Goal: Task Accomplishment & Management: Use online tool/utility

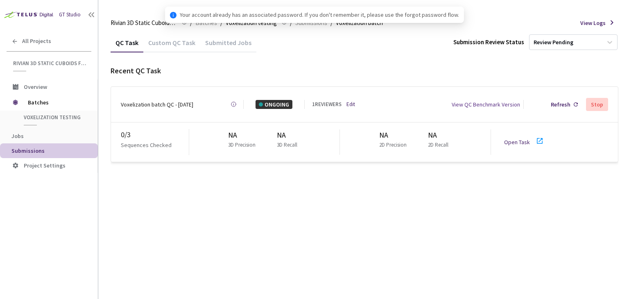
click at [33, 256] on div "GT Studio All Projects Rivian 3D Static Cuboids fixed[2024-25] Rivian 3D Static…" at bounding box center [49, 140] width 98 height 281
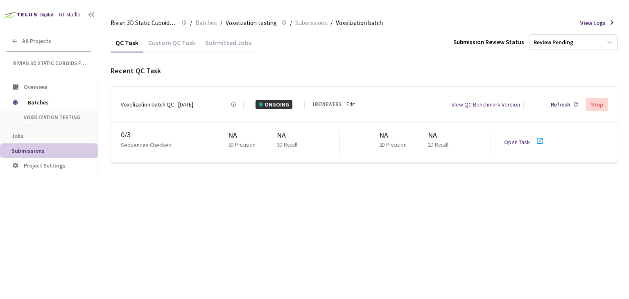
click at [345, 100] on div "1 REVIEWERS Edit" at bounding box center [334, 104] width 45 height 8
click at [354, 104] on link "Edit" at bounding box center [350, 104] width 9 height 8
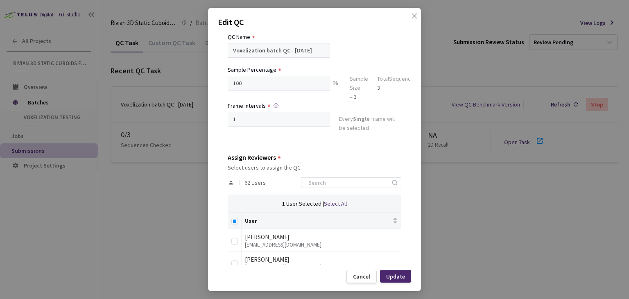
scroll to position [26, 0]
click at [345, 181] on input at bounding box center [346, 183] width 87 height 10
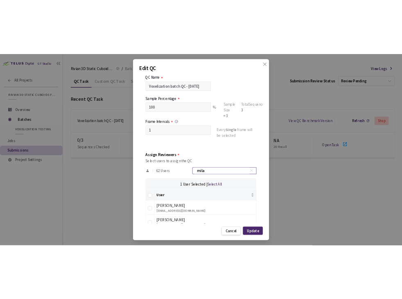
scroll to position [21, 0]
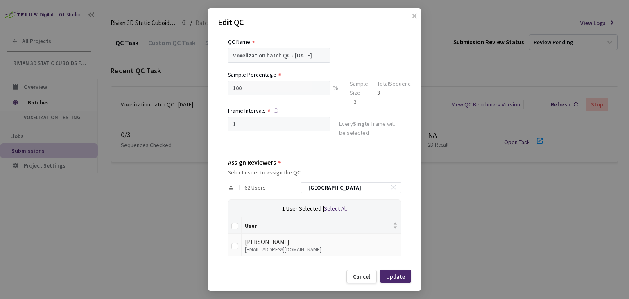
type input "[GEOGRAPHIC_DATA]"
click at [355, 248] on div "[EMAIL_ADDRESS][DOMAIN_NAME]" at bounding box center [321, 250] width 153 height 6
click at [231, 246] on input "checkbox" at bounding box center [234, 246] width 7 height 7
checkbox input "true"
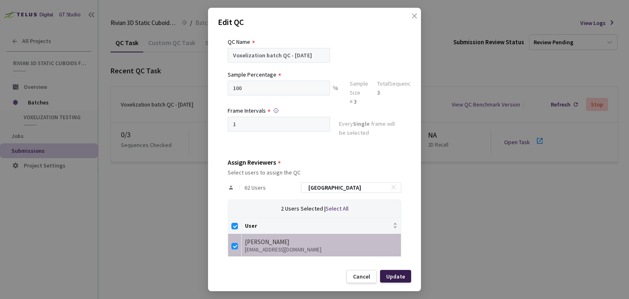
click at [390, 279] on div "Update" at bounding box center [395, 276] width 19 height 7
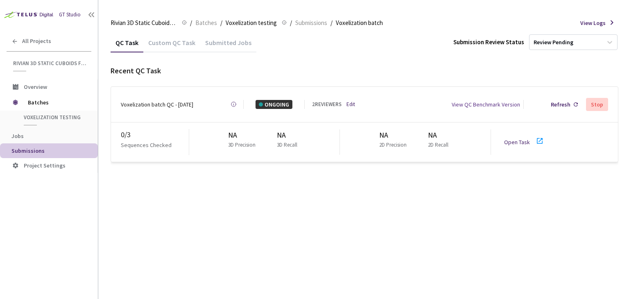
click at [509, 140] on link "Open Task" at bounding box center [517, 141] width 26 height 7
